Goal: Transaction & Acquisition: Book appointment/travel/reservation

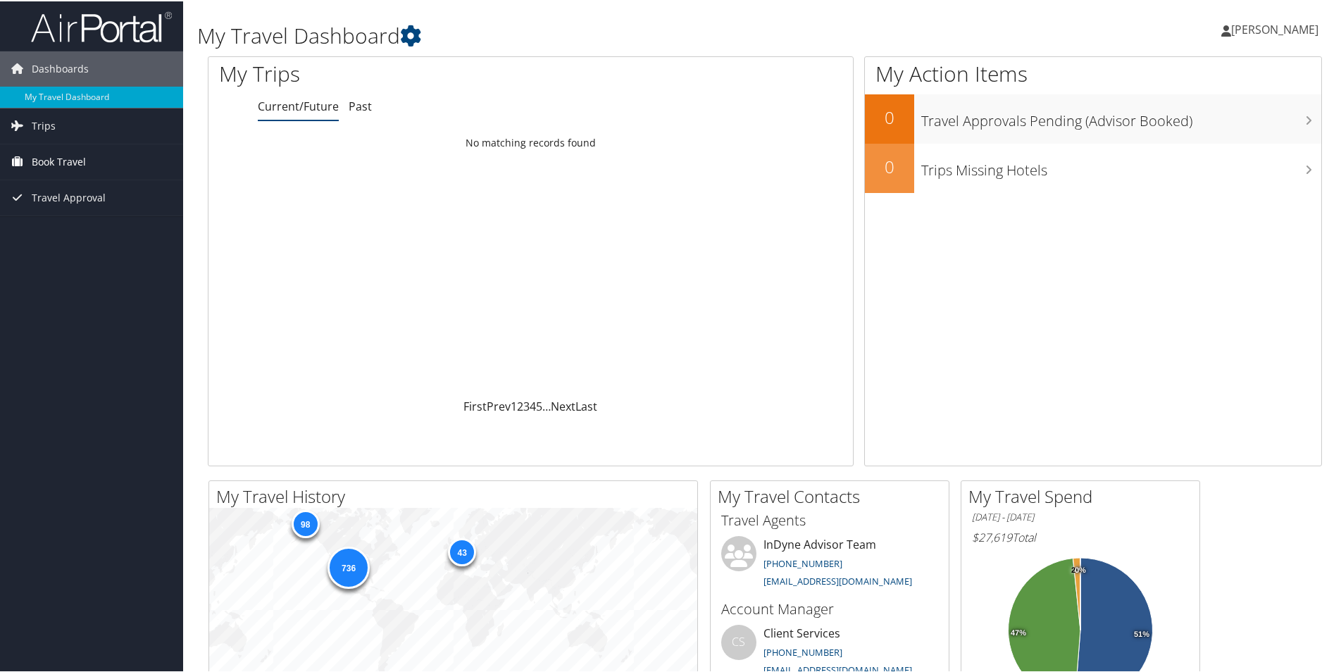
drag, startPoint x: 0, startPoint y: 0, endPoint x: 42, endPoint y: 155, distance: 160.5
click at [42, 155] on span "Book Travel" at bounding box center [59, 160] width 54 height 35
click at [72, 235] on link "Book/Manage Online Trips" at bounding box center [91, 230] width 183 height 21
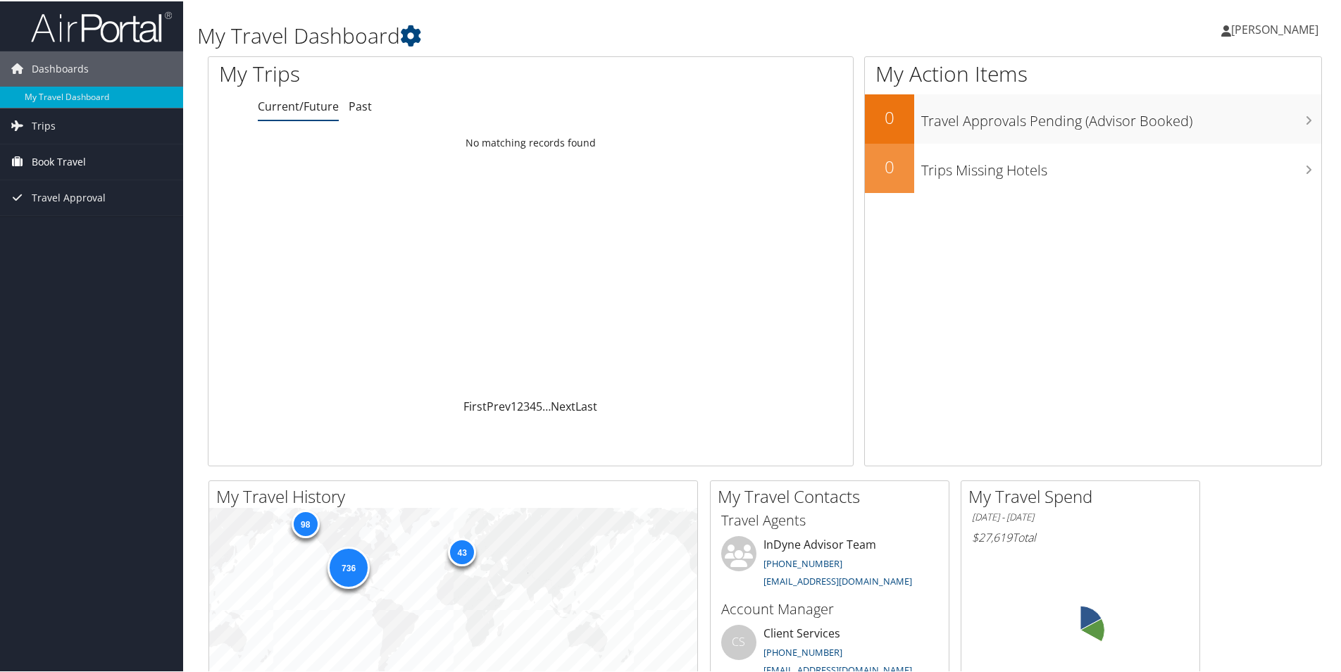
click at [49, 157] on span "Book Travel" at bounding box center [59, 160] width 54 height 35
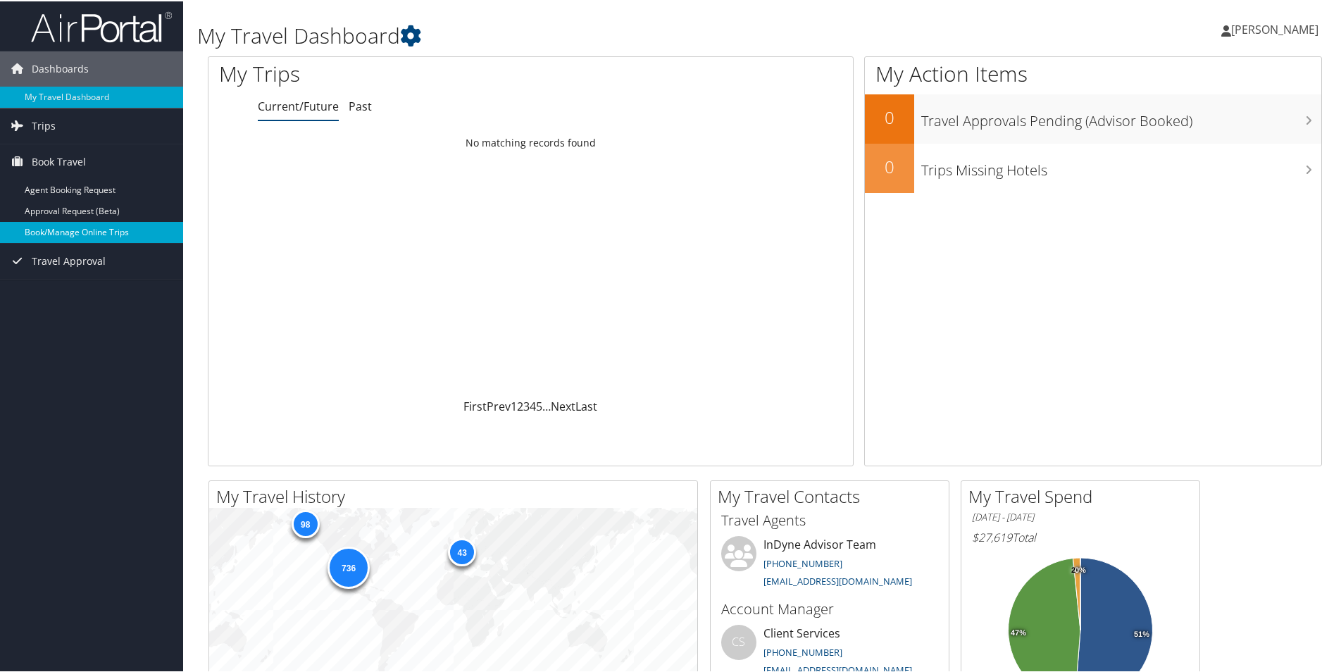
click at [90, 228] on link "Book/Manage Online Trips" at bounding box center [91, 230] width 183 height 21
